Goal: Check status: Check status

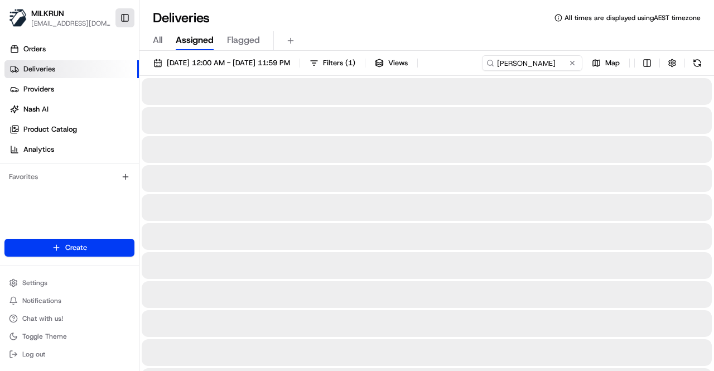
click at [123, 17] on button "Toggle Sidebar" at bounding box center [124, 17] width 19 height 19
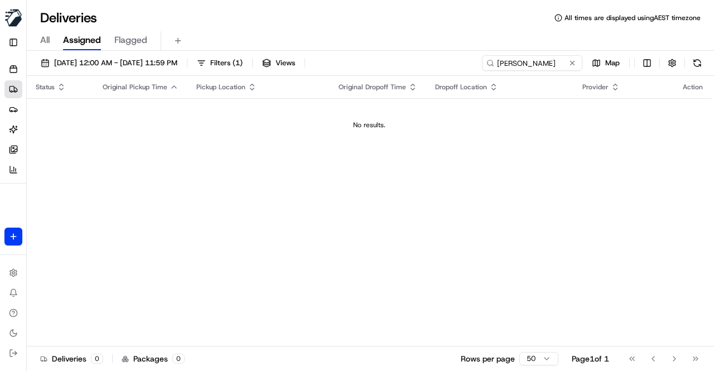
click at [127, 20] on div "Deliveries All times are displayed using AEST timezone" at bounding box center [370, 18] width 687 height 18
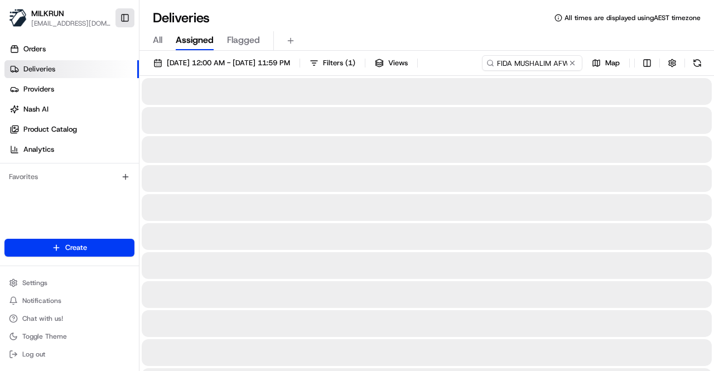
click at [119, 18] on button "Toggle Sidebar" at bounding box center [124, 17] width 19 height 19
